Goal: Transaction & Acquisition: Register for event/course

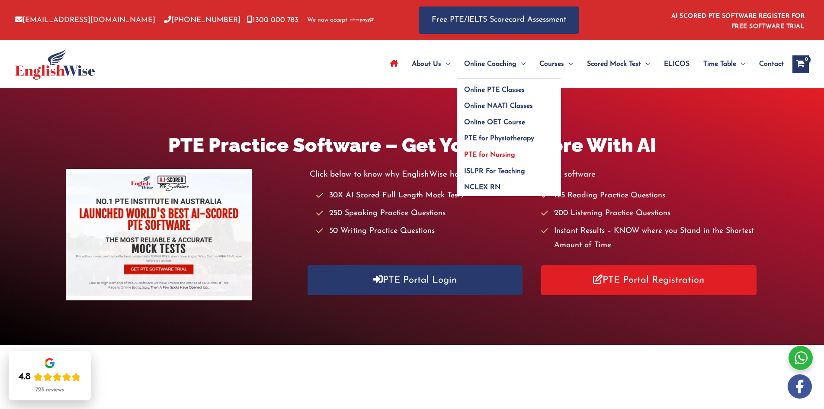
click at [494, 153] on span "PTE for Nursing" at bounding box center [489, 154] width 51 height 7
click at [500, 152] on span "PTE for Nursing" at bounding box center [489, 154] width 51 height 7
